Goal: Task Accomplishment & Management: Manage account settings

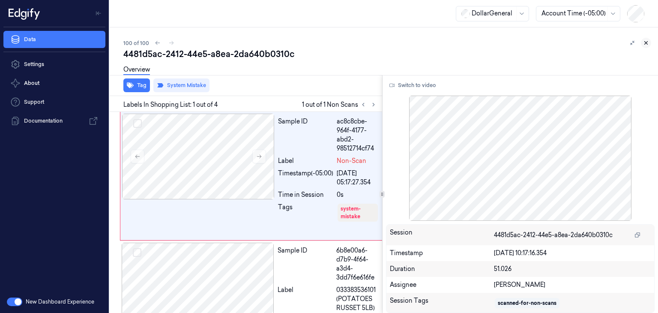
click at [646, 43] on icon at bounding box center [645, 43] width 3 height 3
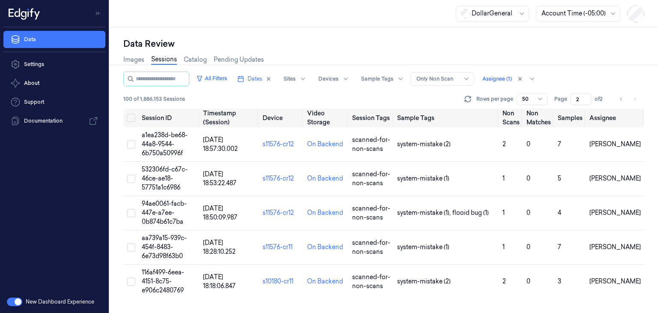
scroll to position [1529, 0]
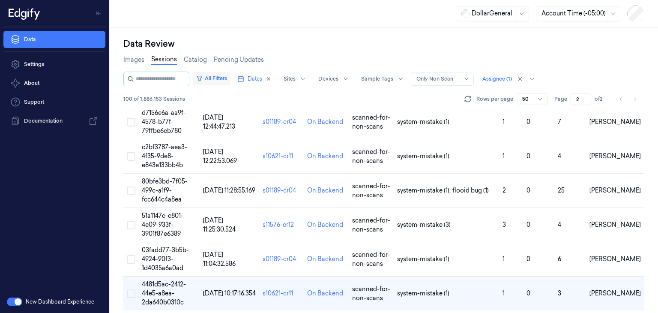
click at [230, 80] on button "All Filters" at bounding box center [212, 78] width 38 height 14
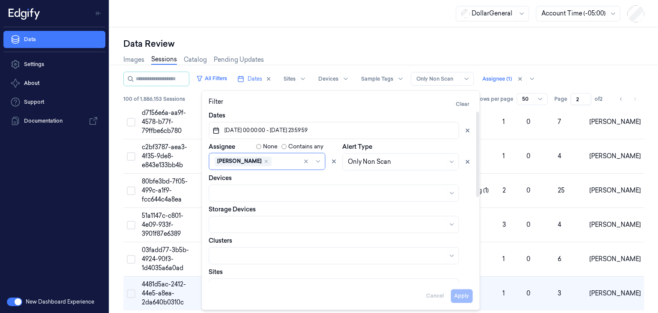
click at [349, 131] on button "[DATE] 00:00:00 - [DATE] 23:59:59" at bounding box center [333, 130] width 250 height 17
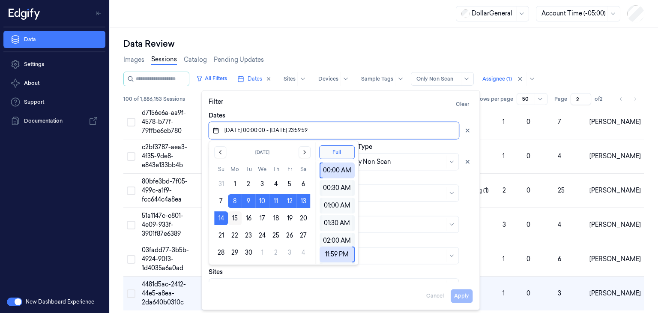
click at [234, 220] on button "15" at bounding box center [235, 218] width 14 height 14
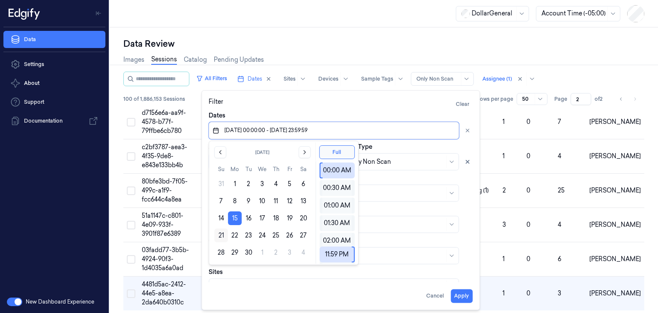
click at [223, 232] on button "21" at bounding box center [221, 235] width 14 height 14
type input "[DATE] 00:00:00 - [DATE] 23:59:59"
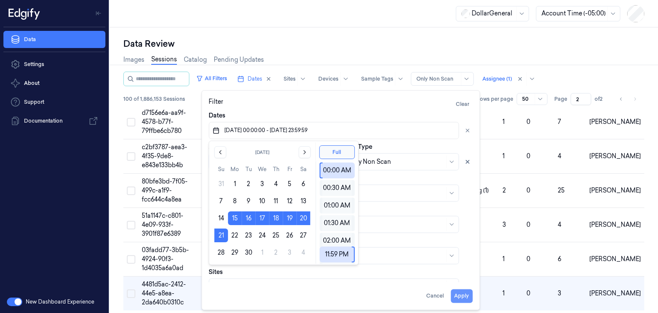
click at [462, 297] on button "Apply" at bounding box center [461, 296] width 22 height 14
type input "1"
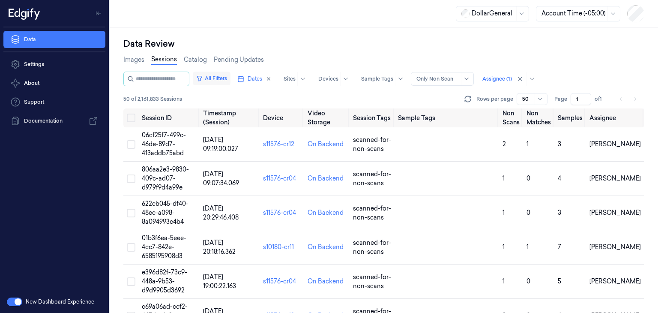
click at [228, 77] on button "All Filters" at bounding box center [212, 78] width 38 height 14
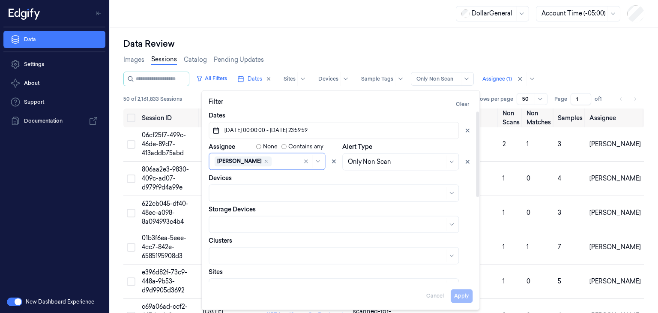
click at [402, 104] on div "Filter Clear" at bounding box center [340, 104] width 264 height 14
click at [511, 77] on div at bounding box center [497, 79] width 30 height 8
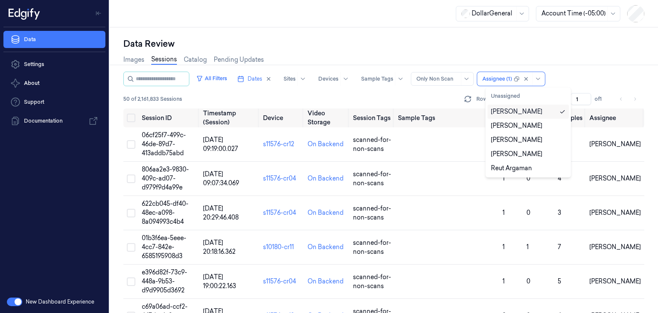
click at [518, 111] on div "[PERSON_NAME]" at bounding box center [516, 111] width 51 height 9
click at [503, 169] on div "Reut Argaman" at bounding box center [511, 168] width 41 height 9
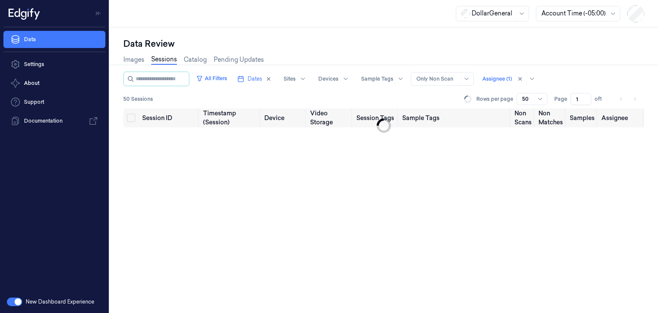
click at [447, 98] on div "50 Sessions Rows per page 50 Page 1 of 1" at bounding box center [383, 99] width 521 height 12
click at [536, 96] on div at bounding box center [539, 98] width 11 height 11
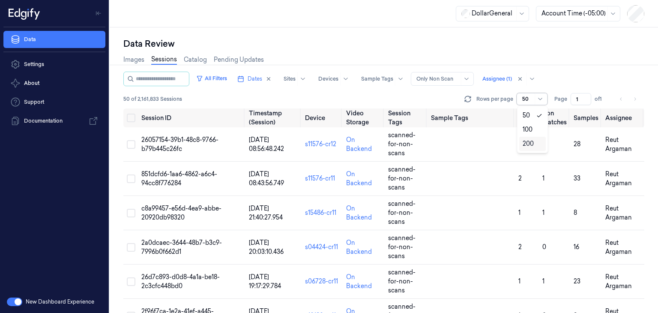
click at [532, 144] on div "200" at bounding box center [527, 143] width 11 height 9
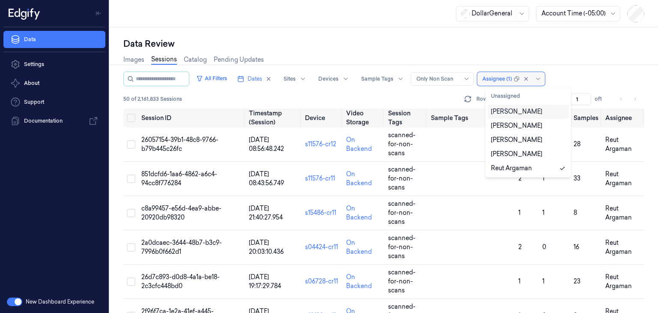
click at [512, 79] on div at bounding box center [497, 79] width 30 height 8
click at [536, 137] on div "[PERSON_NAME]" at bounding box center [528, 139] width 74 height 9
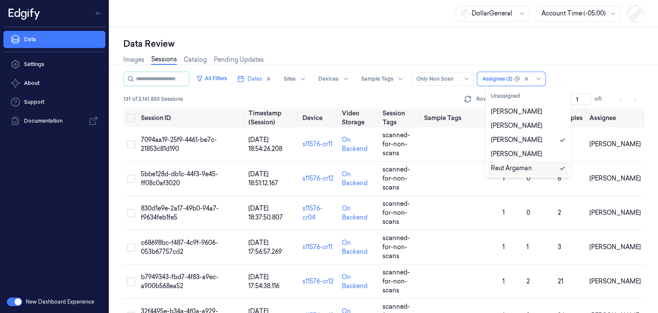
scroll to position [250, 0]
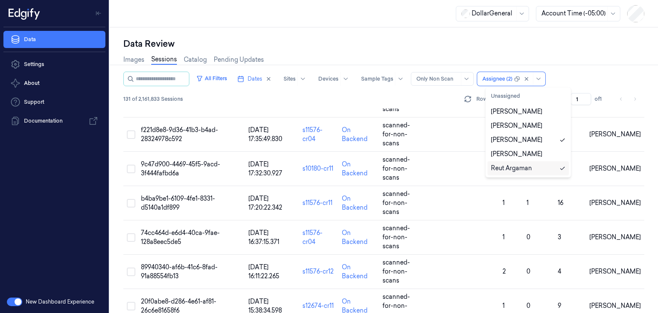
click at [560, 167] on icon at bounding box center [562, 168] width 6 height 6
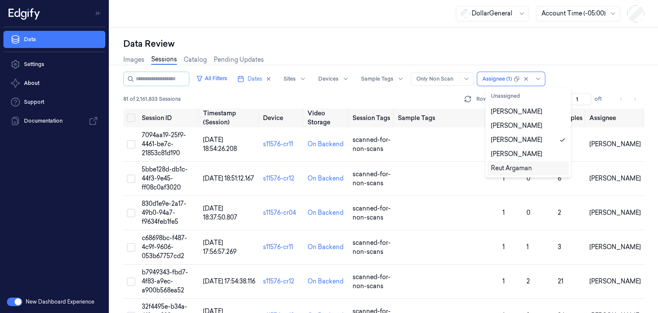
scroll to position [2588, 0]
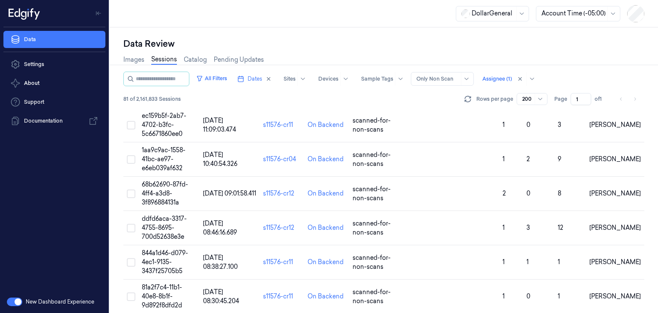
click at [439, 99] on div "81 of 2,161,833 Sessions Rows per page 200 Page 1 of 1" at bounding box center [383, 99] width 521 height 12
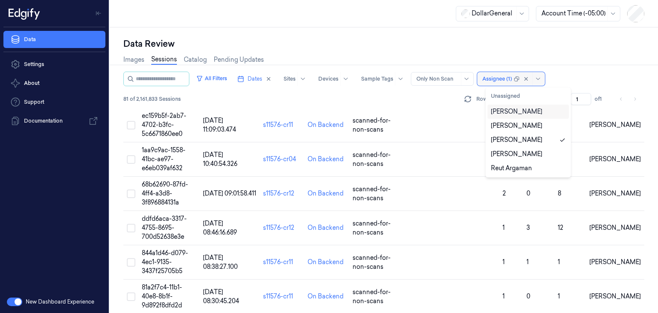
click at [503, 81] on div at bounding box center [497, 79] width 30 height 8
click at [540, 141] on div "[PERSON_NAME]" at bounding box center [528, 139] width 74 height 9
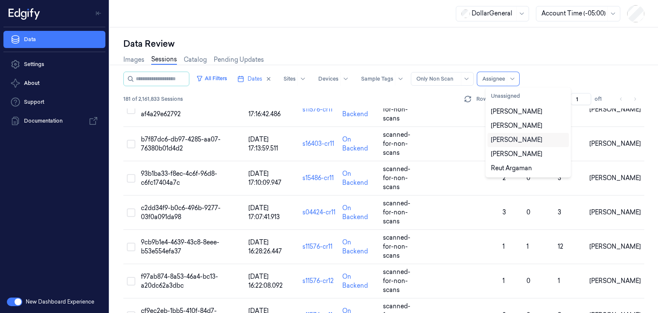
click at [448, 100] on div "181 of 2,161,833 Sessions Rows per page 200 Page 1 of 1" at bounding box center [383, 99] width 521 height 12
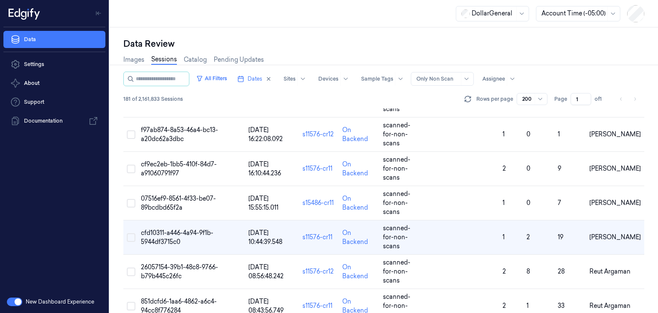
scroll to position [3315, 0]
